Goal: Task Accomplishment & Management: Manage account settings

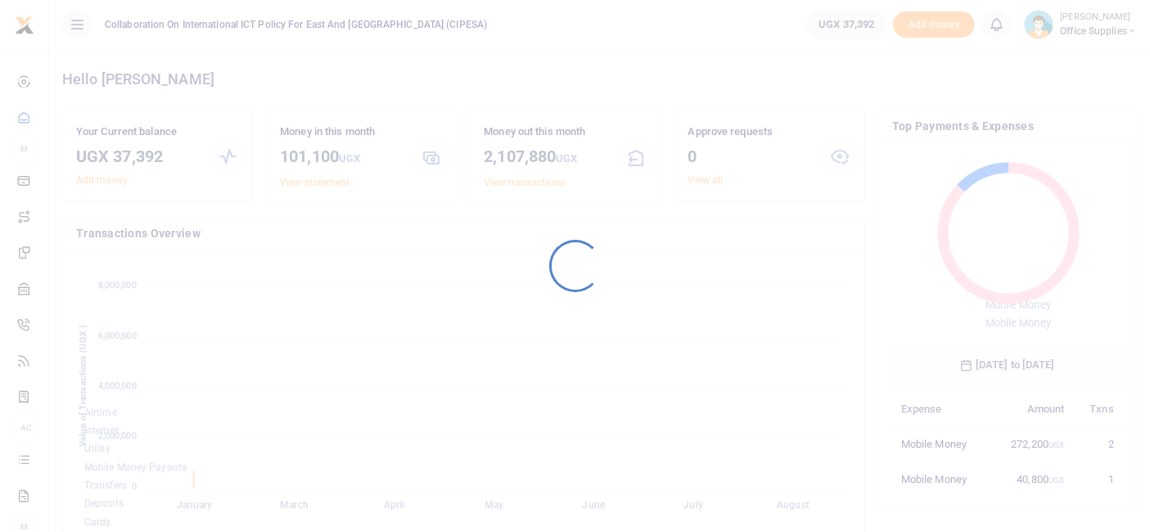
scroll to position [215, 217]
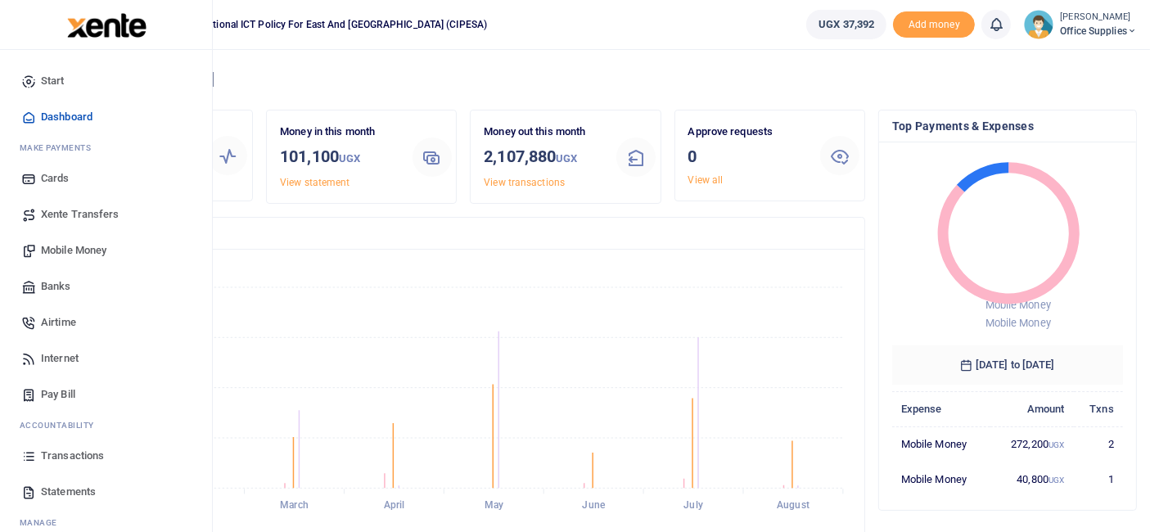
click at [69, 488] on span "Statements" at bounding box center [68, 492] width 55 height 16
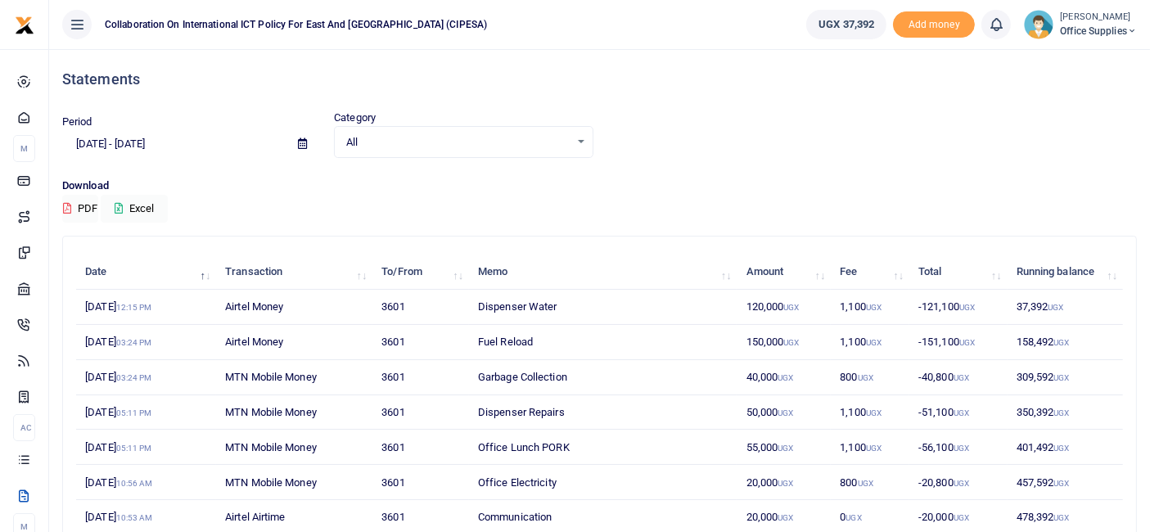
click at [300, 146] on icon at bounding box center [302, 143] width 9 height 11
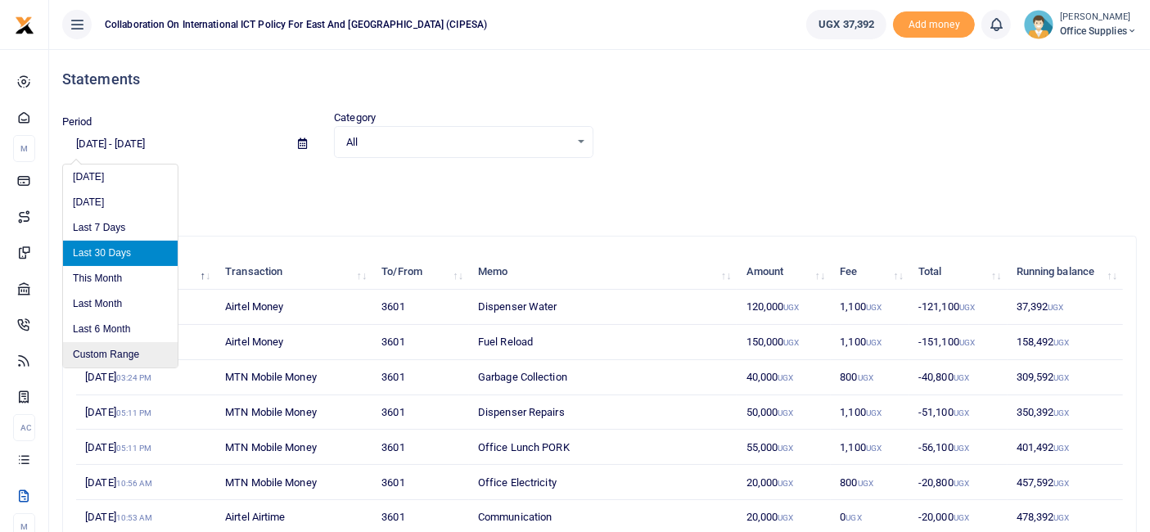
click at [129, 346] on li "Custom Range" at bounding box center [120, 354] width 115 height 25
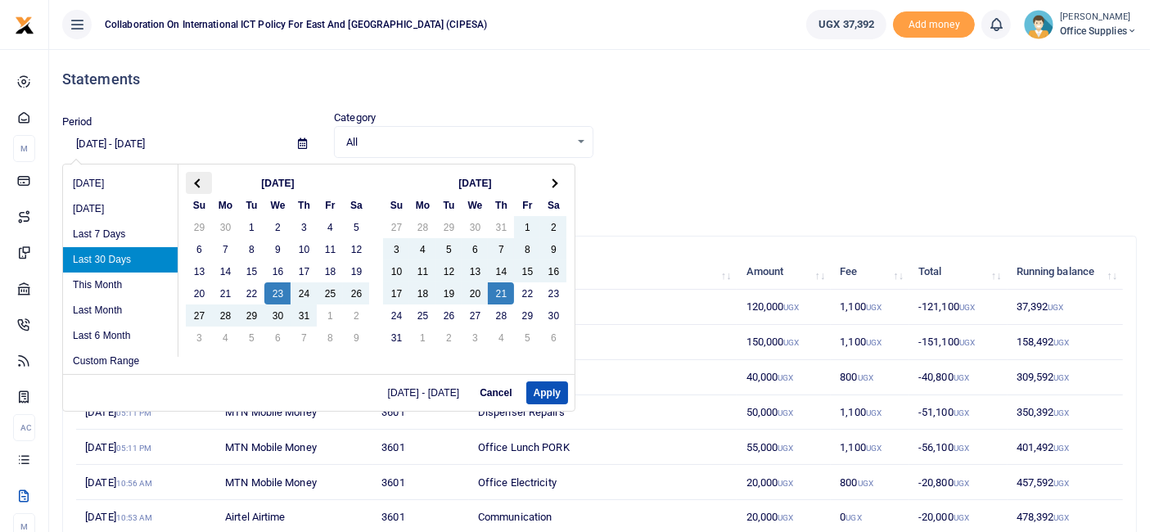
click at [195, 183] on span at bounding box center [199, 182] width 9 height 9
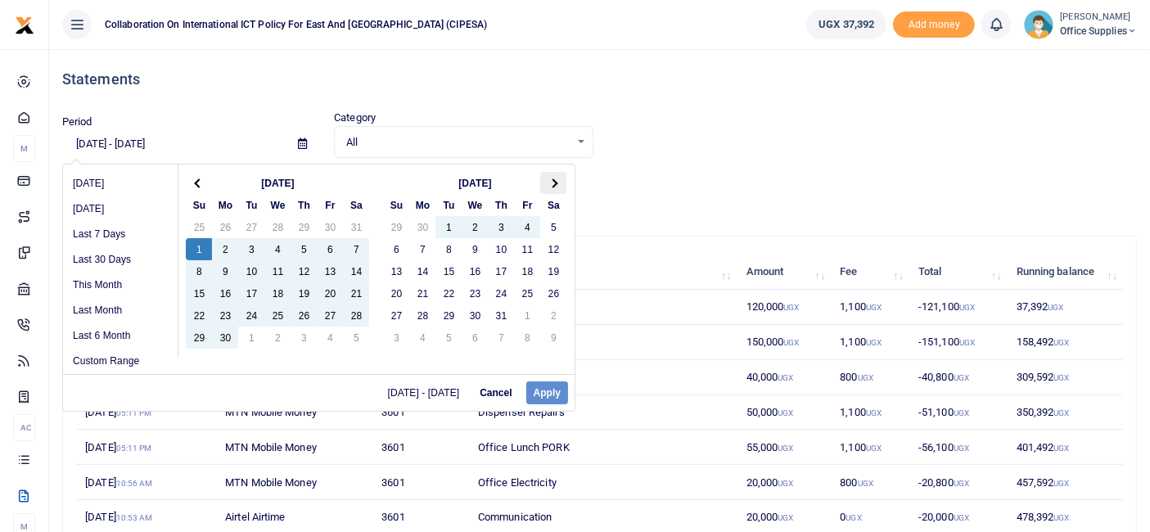
click at [554, 179] on th at bounding box center [553, 183] width 26 height 22
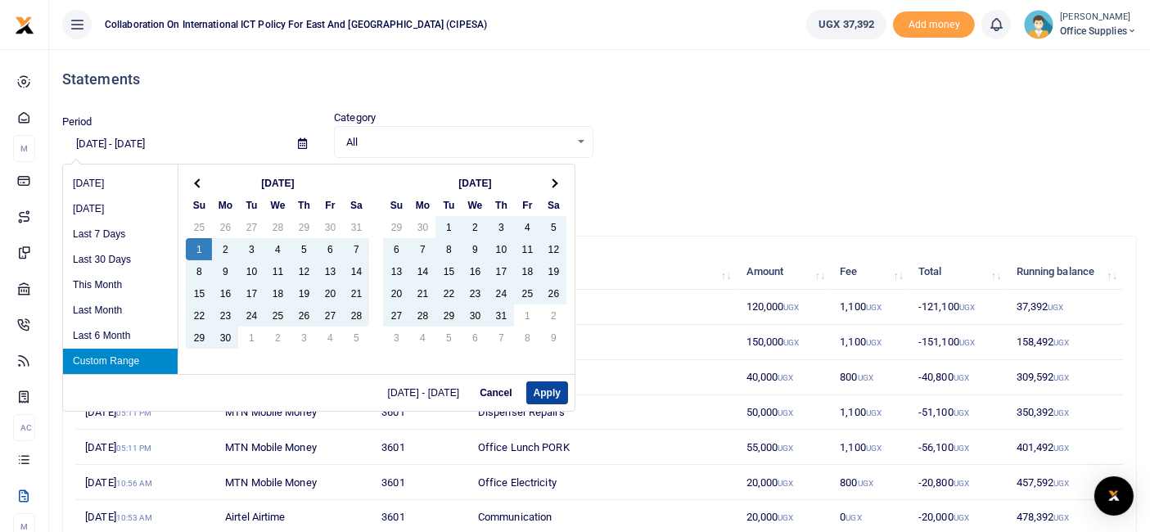
click at [550, 386] on button "Apply" at bounding box center [547, 392] width 42 height 23
type input "[DATE] - [DATE]"
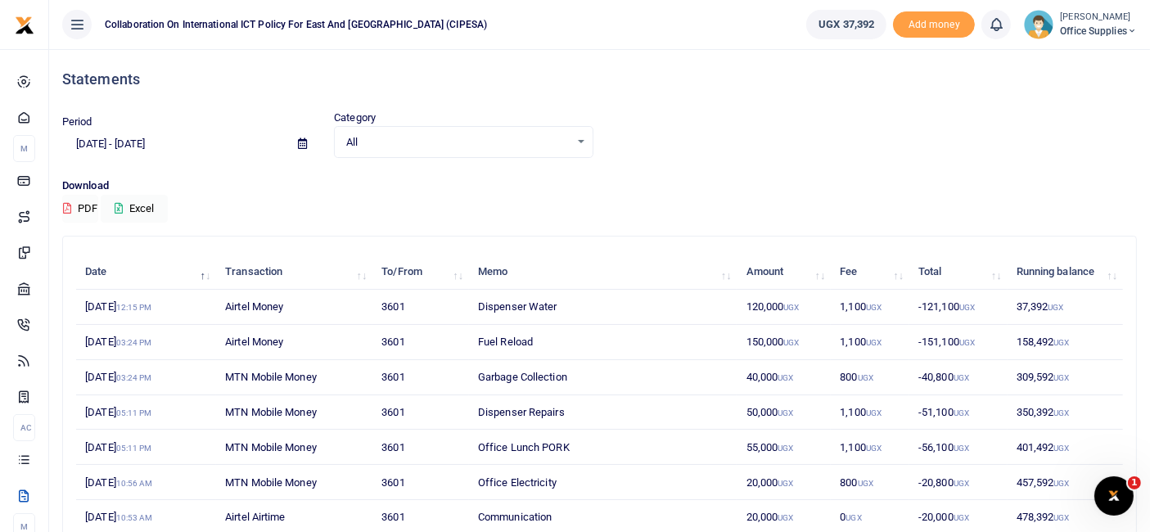
click at [83, 205] on button "PDF" at bounding box center [80, 209] width 36 height 28
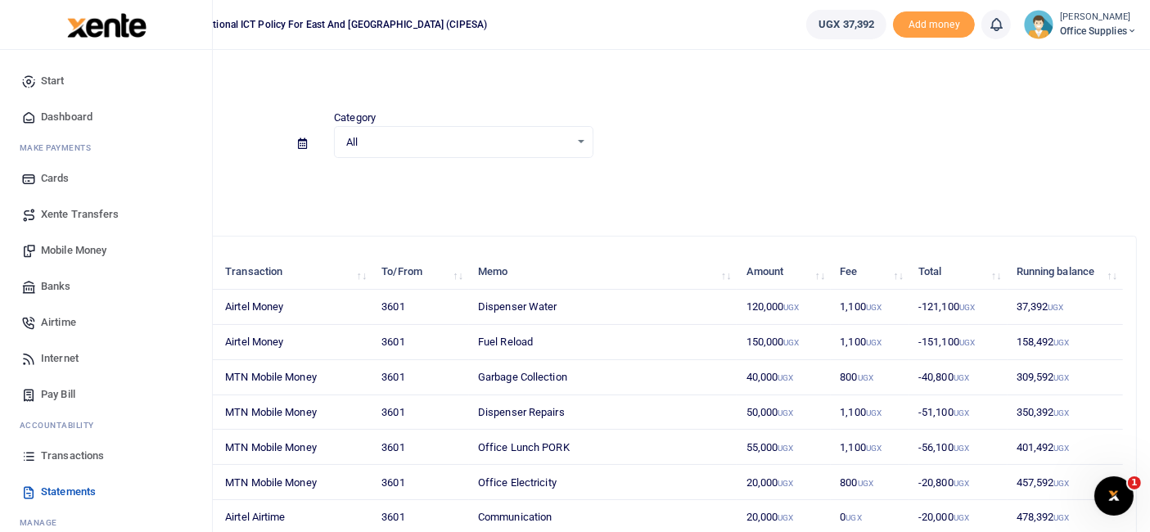
click at [83, 451] on span "Transactions" at bounding box center [72, 456] width 63 height 16
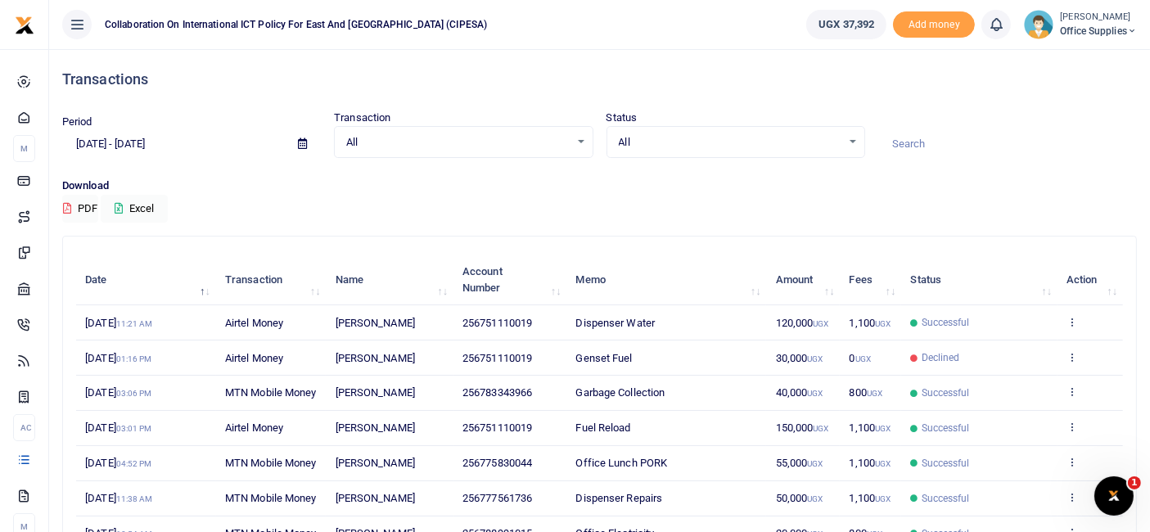
click at [304, 147] on icon at bounding box center [302, 143] width 9 height 11
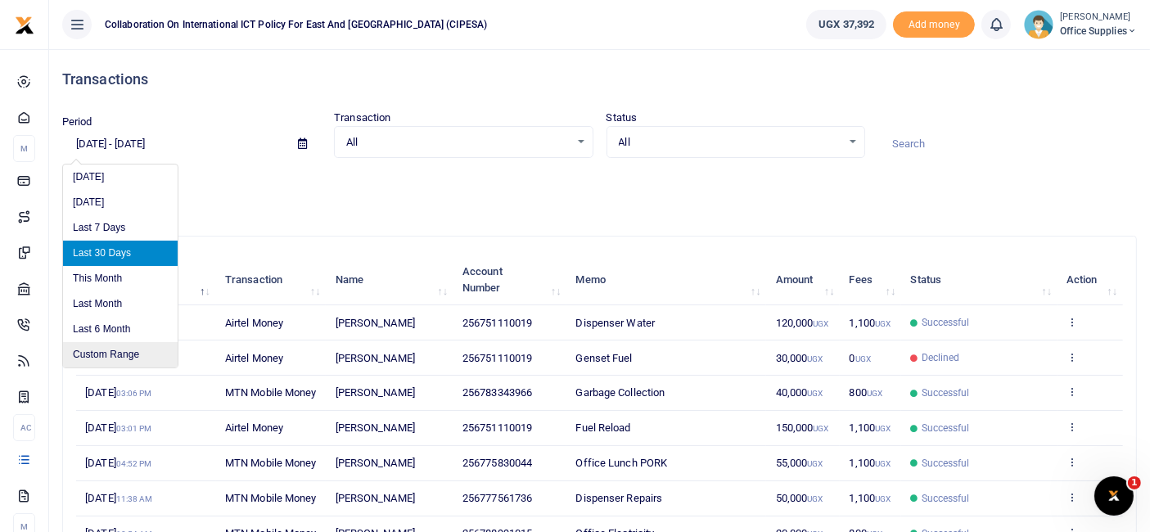
click at [130, 348] on li "Custom Range" at bounding box center [120, 354] width 115 height 25
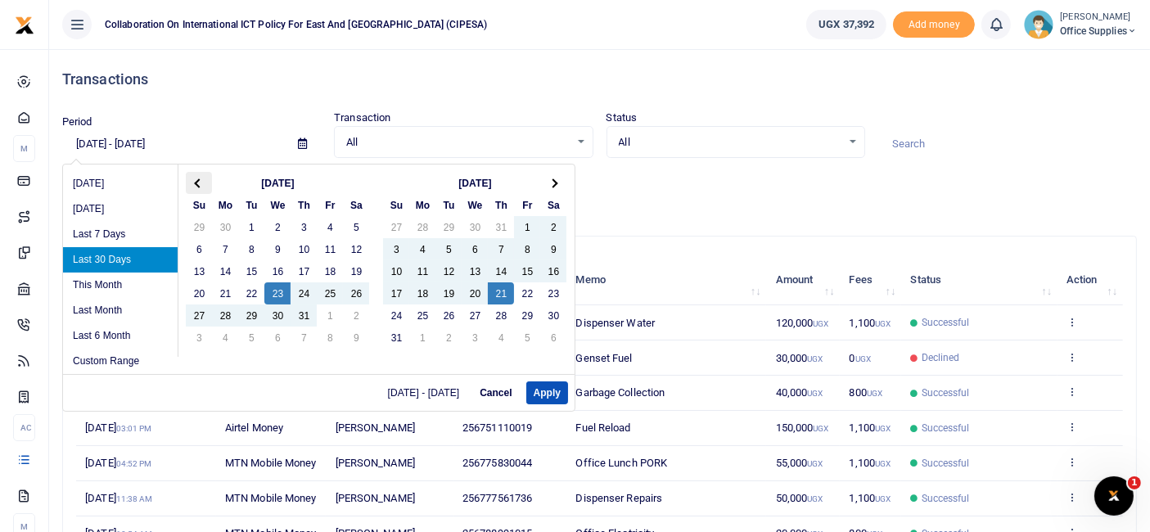
click at [198, 183] on span at bounding box center [199, 182] width 9 height 9
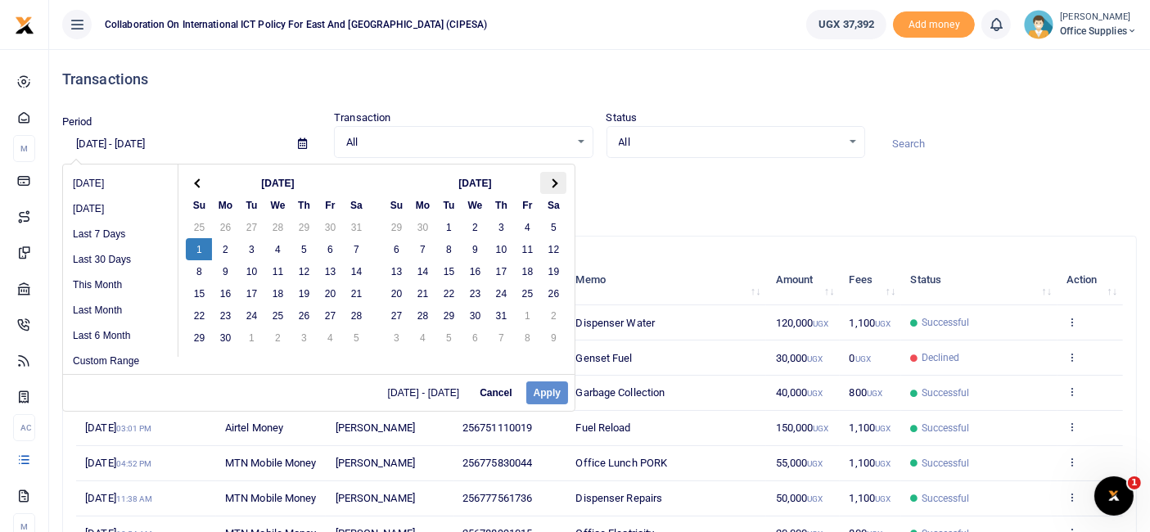
click at [549, 181] on span at bounding box center [553, 182] width 9 height 9
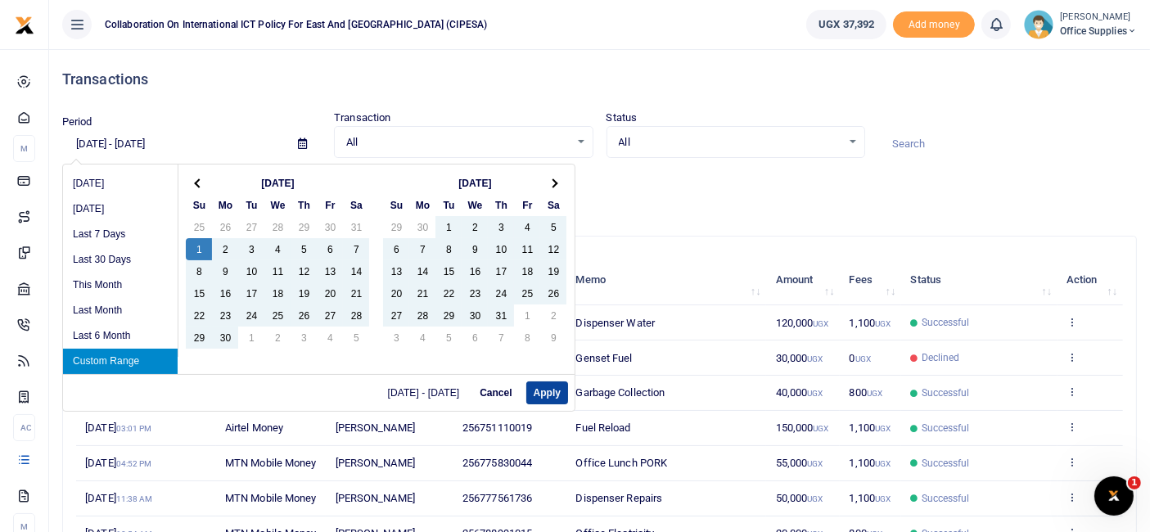
click at [548, 392] on button "Apply" at bounding box center [547, 392] width 42 height 23
type input "[DATE] - [DATE]"
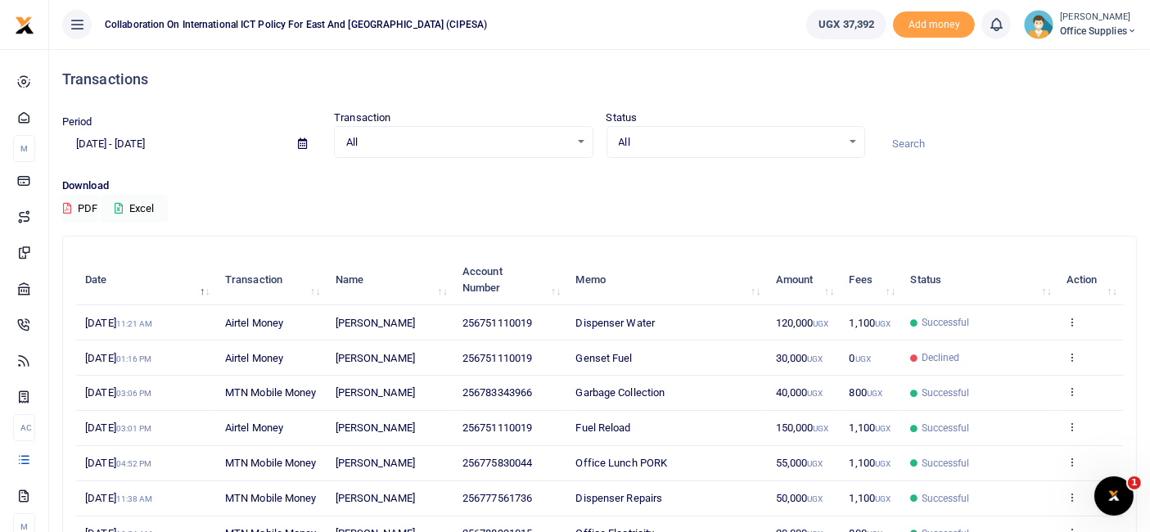
click at [77, 207] on button "PDF" at bounding box center [80, 209] width 36 height 28
